Goal: Task Accomplishment & Management: Manage account settings

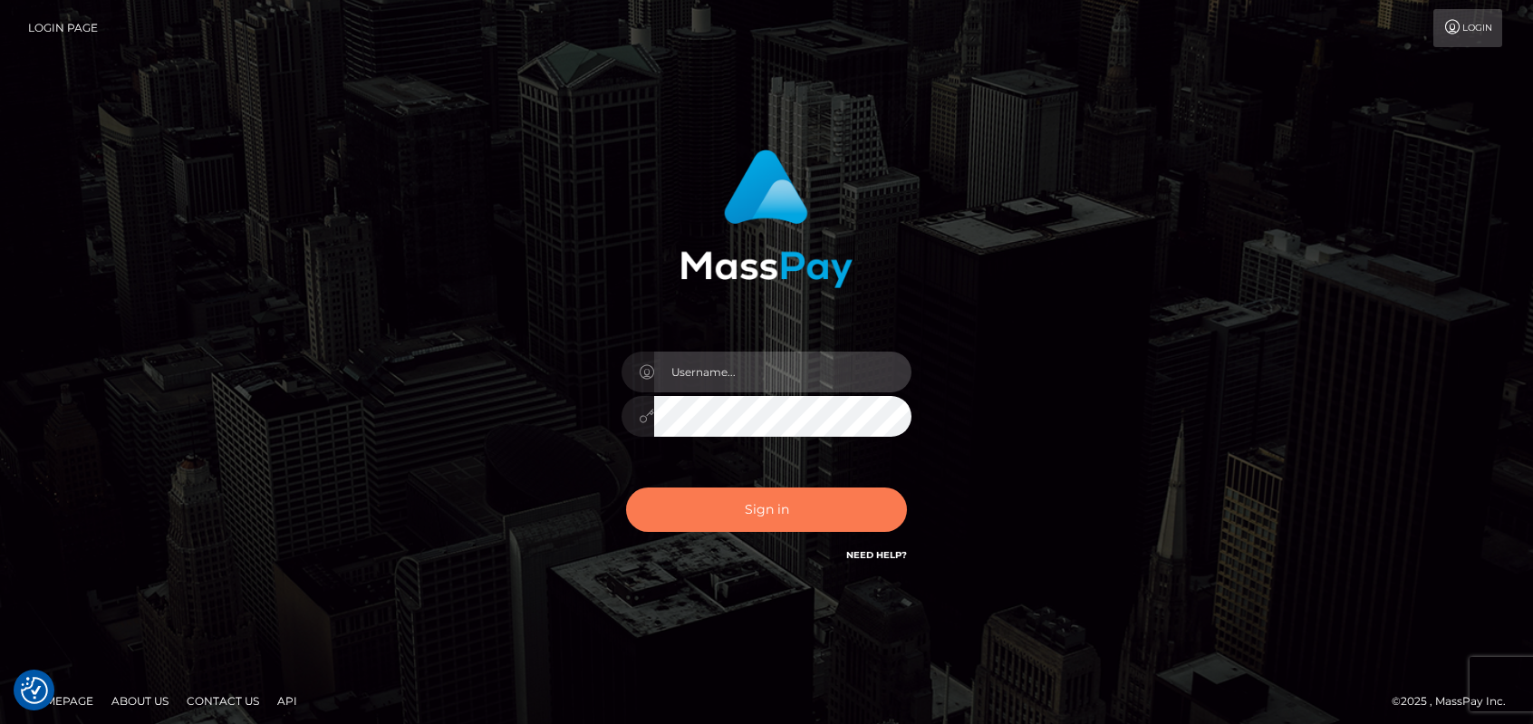
type input "emmy.navach"
click at [725, 519] on button "Sign in" at bounding box center [766, 509] width 281 height 44
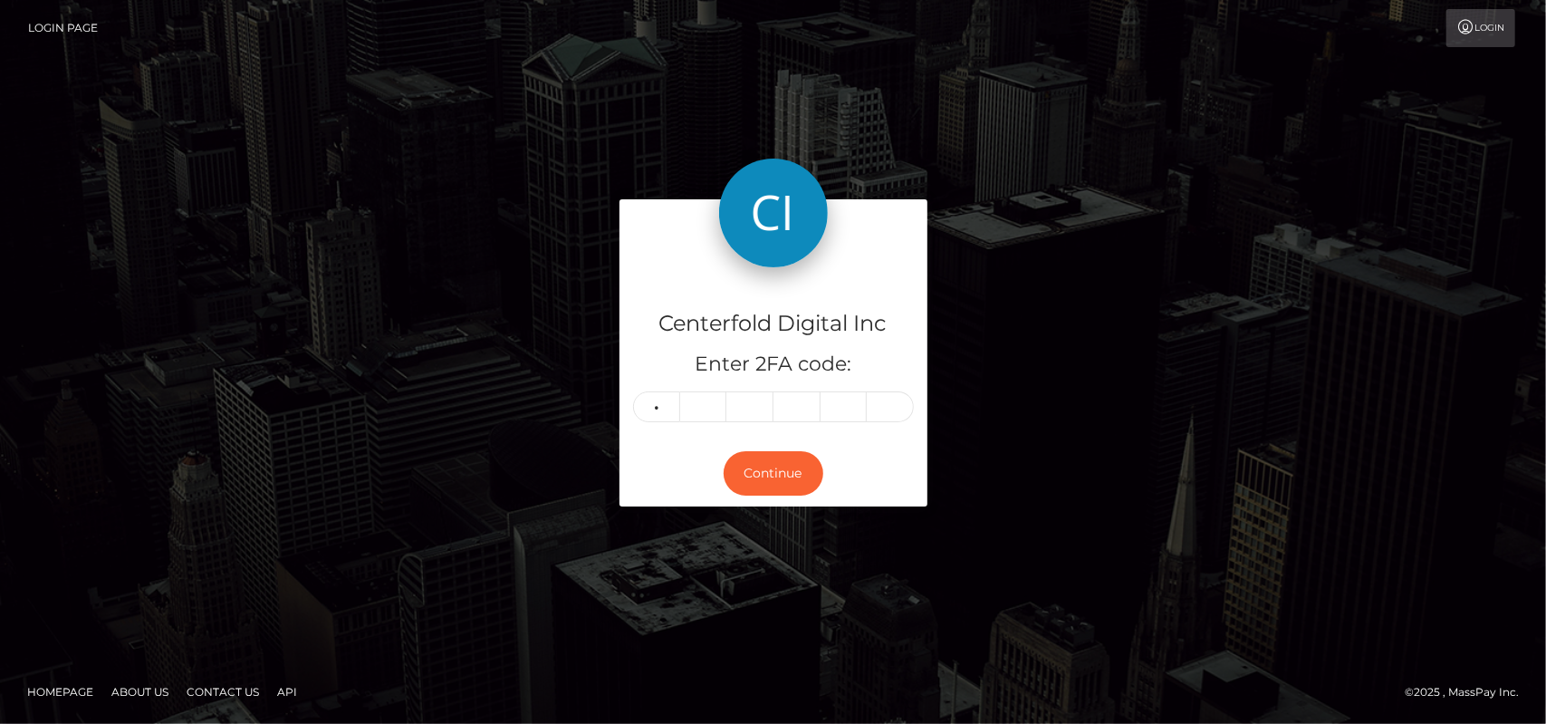
type input "7"
type input "0"
type input "8"
type input "6"
type input "2"
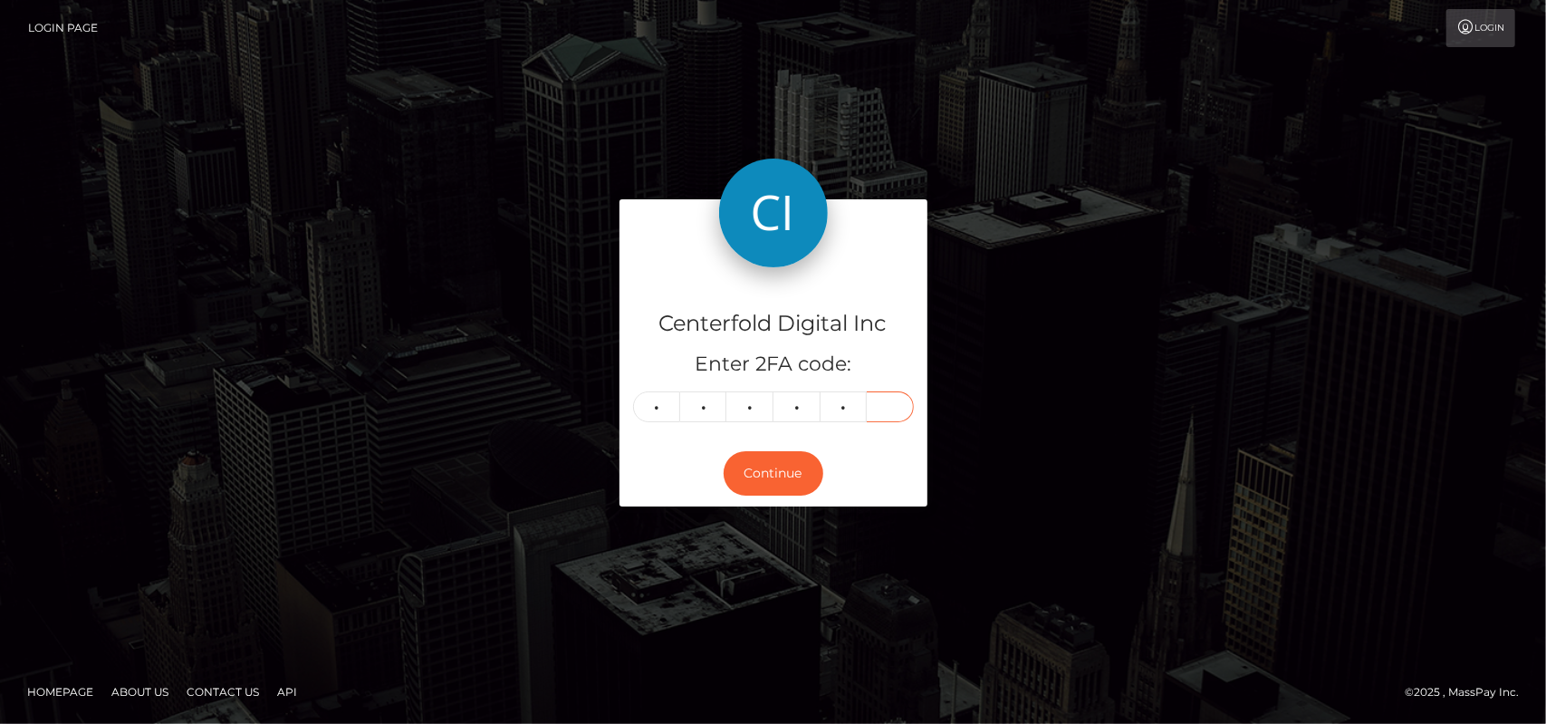
type input "6"
